Goal: Complete application form

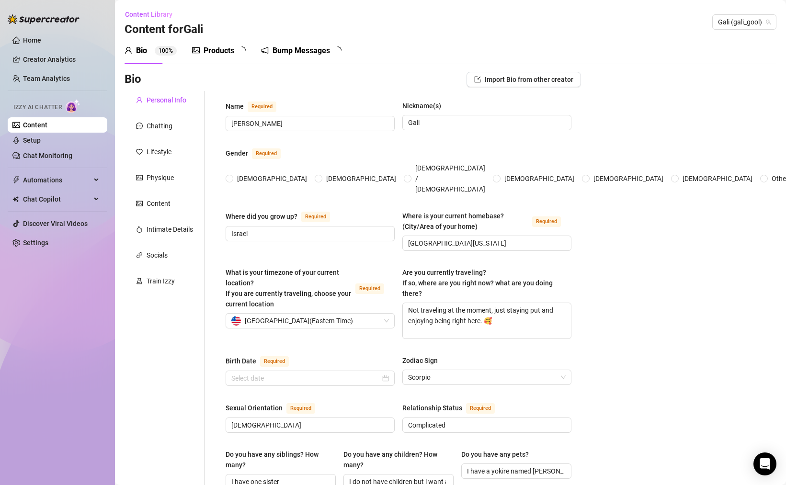
radio input "true"
type input "[DATE]"
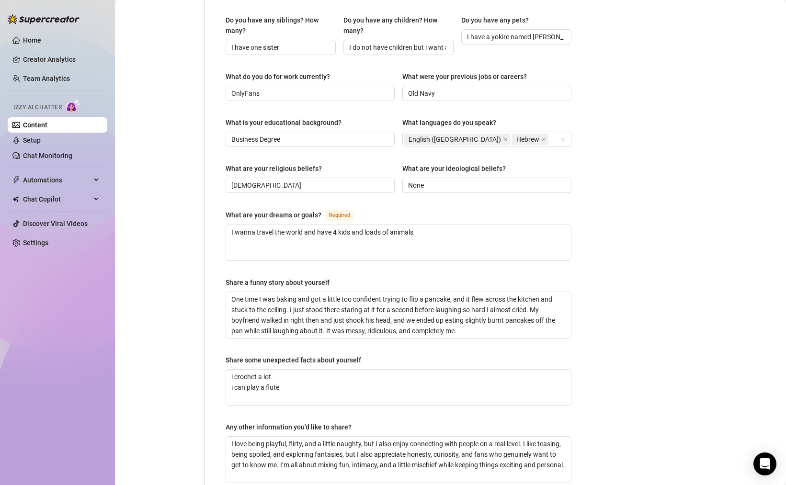
scroll to position [407, 0]
